Goal: Check status

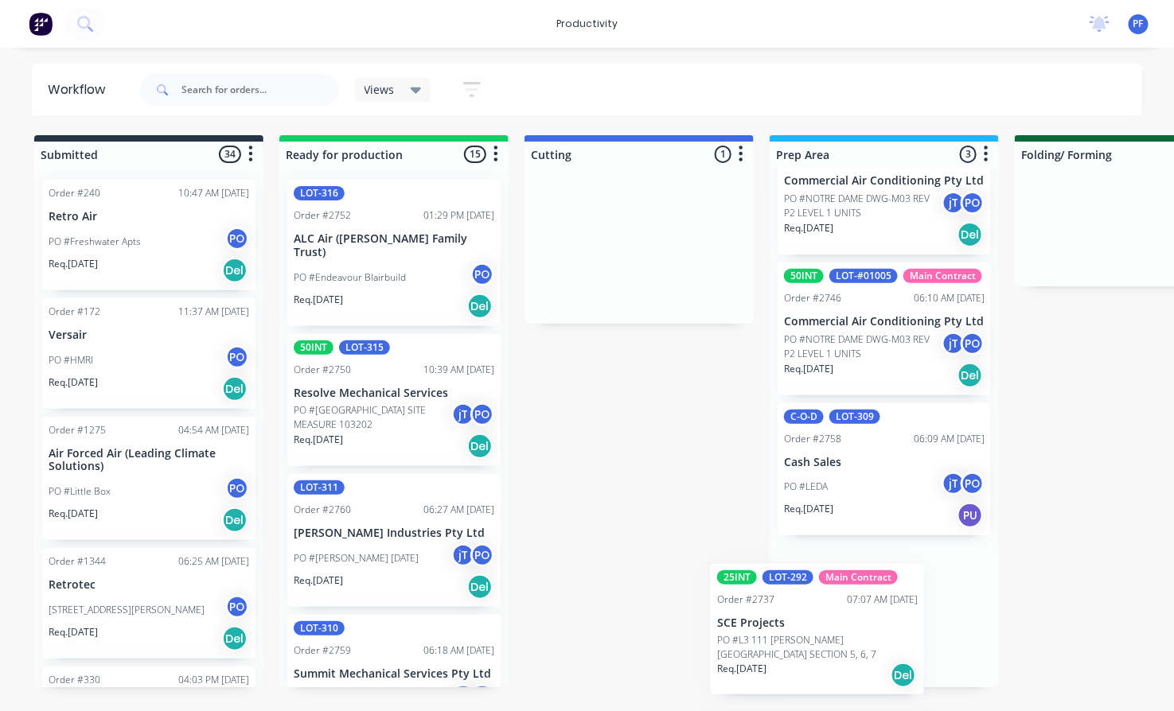
scroll to position [110, 0]
drag, startPoint x: 574, startPoint y: 243, endPoint x: 757, endPoint y: 641, distance: 438.0
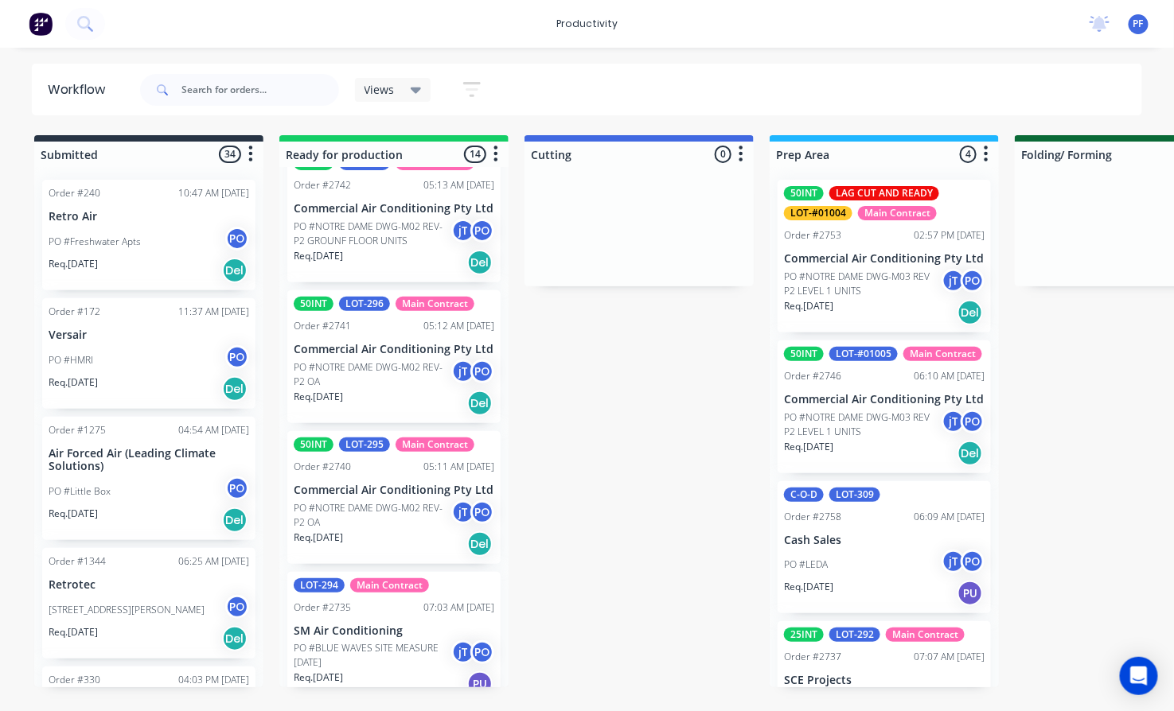
scroll to position [1237, 0]
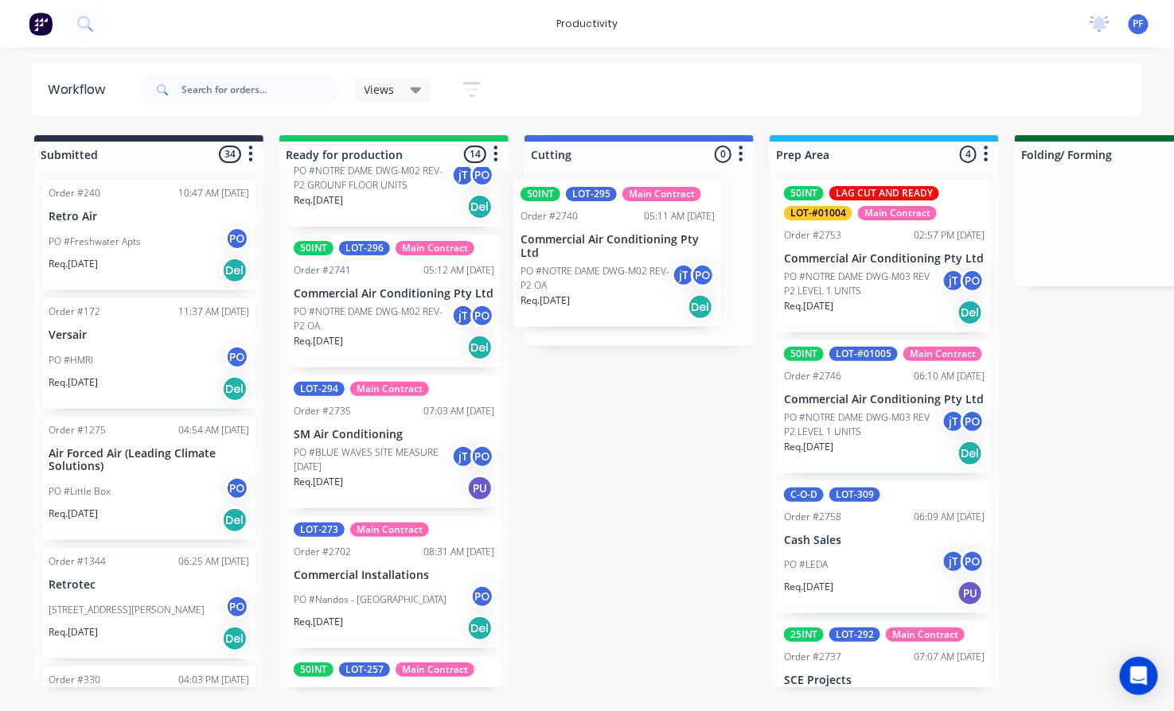
drag, startPoint x: 345, startPoint y: 476, endPoint x: 578, endPoint y: 265, distance: 314.4
